Goal: Navigation & Orientation: Find specific page/section

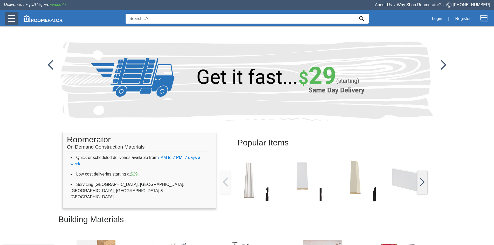
click at [8, 19] on div at bounding box center [12, 19] width 14 height 14
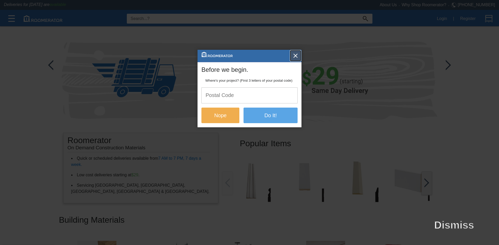
click at [294, 55] on img "button" at bounding box center [295, 55] width 5 height 5
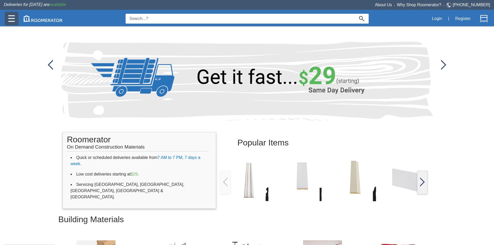
click at [7, 17] on div at bounding box center [12, 19] width 14 height 14
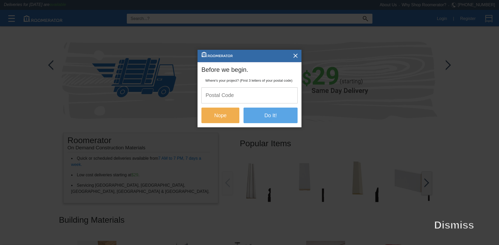
click at [407, 100] on div at bounding box center [249, 122] width 499 height 245
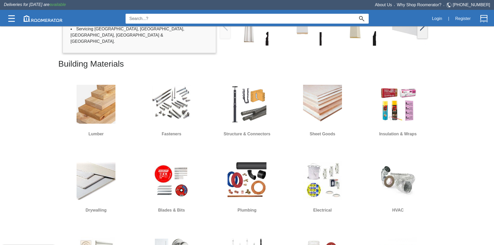
scroll to position [152, 0]
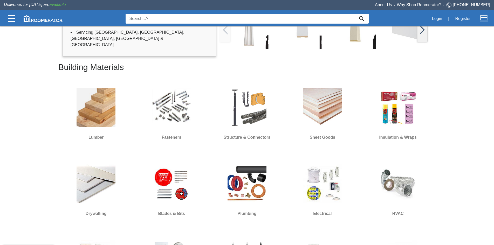
click at [179, 112] on img at bounding box center [171, 107] width 39 height 39
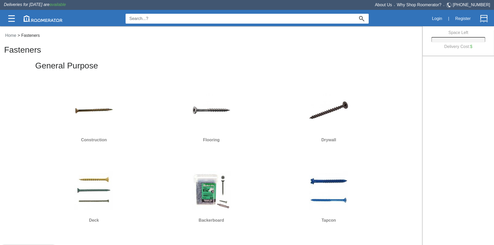
click at [332, 107] on img at bounding box center [328, 110] width 39 height 39
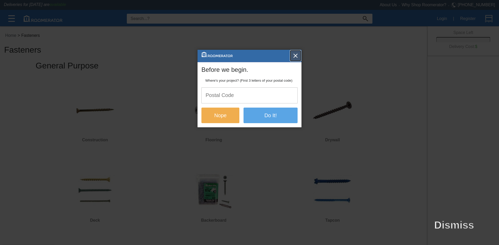
click at [296, 55] on img "button" at bounding box center [295, 55] width 5 height 5
